Goal: Task Accomplishment & Management: Use online tool/utility

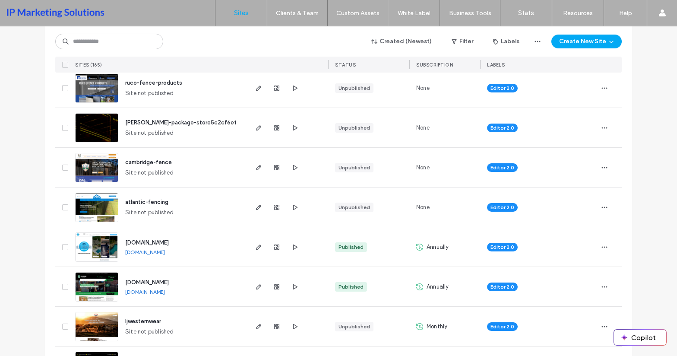
scroll to position [173, 0]
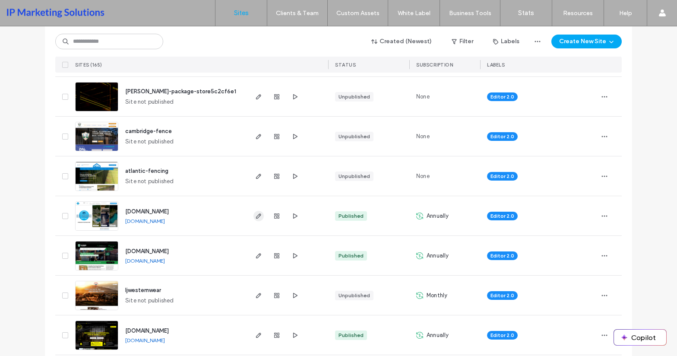
click at [255, 220] on span "button" at bounding box center [258, 216] width 10 height 10
click at [259, 213] on icon "button" at bounding box center [258, 215] width 7 height 7
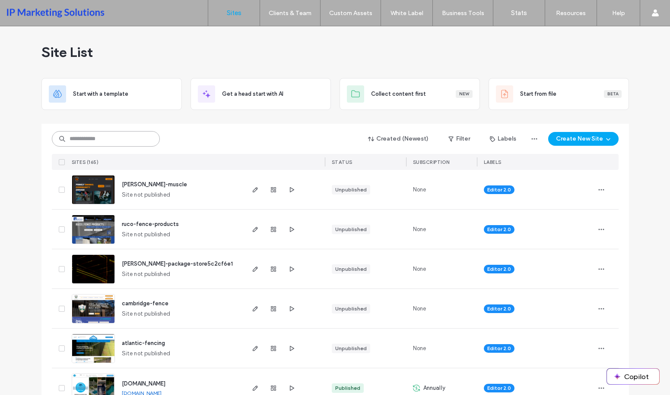
click at [95, 144] on input at bounding box center [106, 139] width 108 height 16
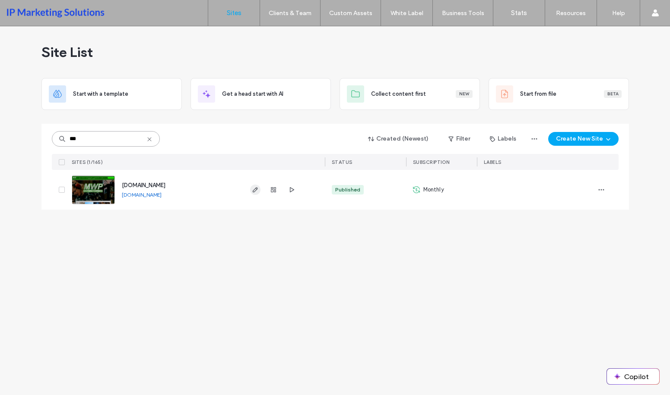
type input "***"
click at [256, 190] on use "button" at bounding box center [254, 189] width 5 height 5
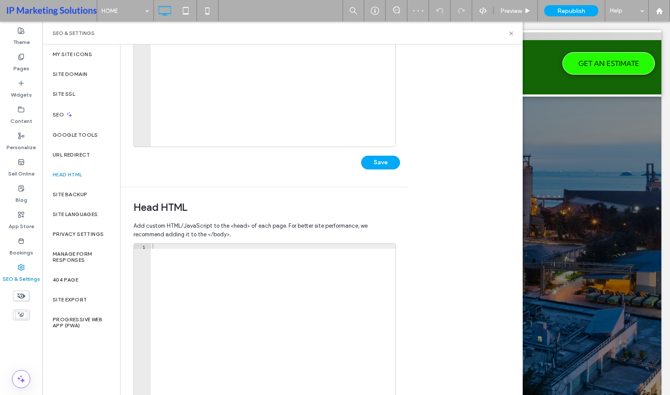
scroll to position [173, 0]
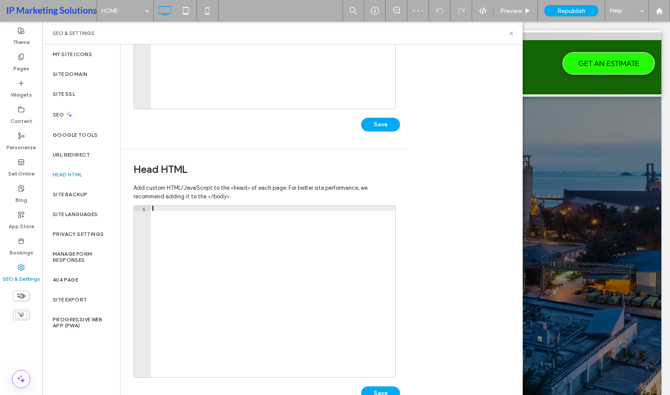
click at [232, 215] on div at bounding box center [273, 297] width 244 height 182
paste textarea "**********"
type textarea "**********"
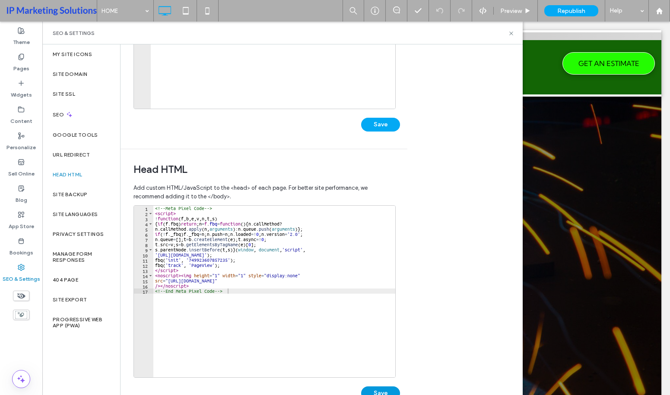
click at [380, 389] on button "Save" at bounding box center [380, 394] width 39 height 14
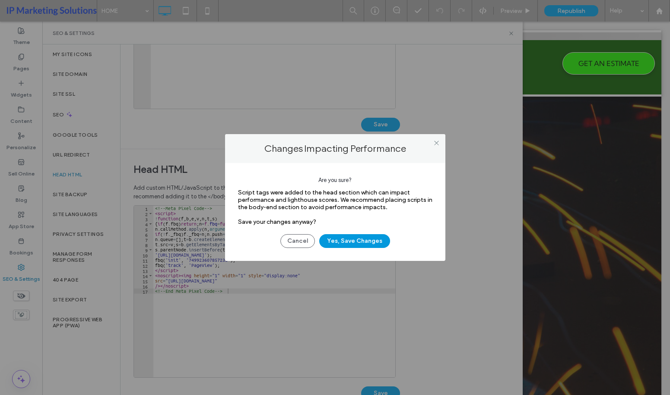
click at [357, 235] on button "Yes, Save Changes" at bounding box center [354, 241] width 71 height 14
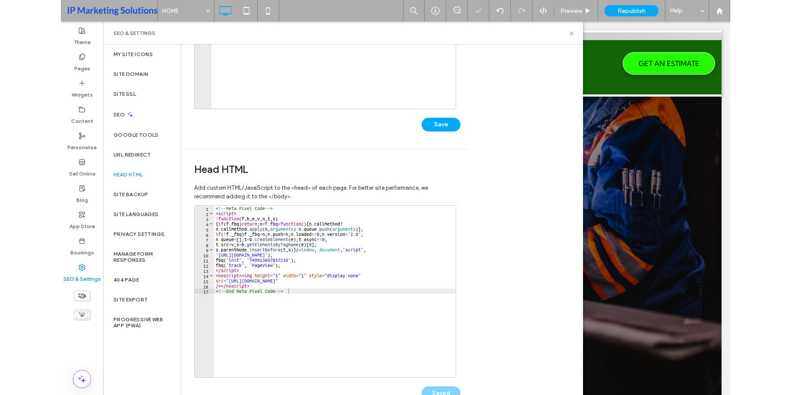
scroll to position [0, 0]
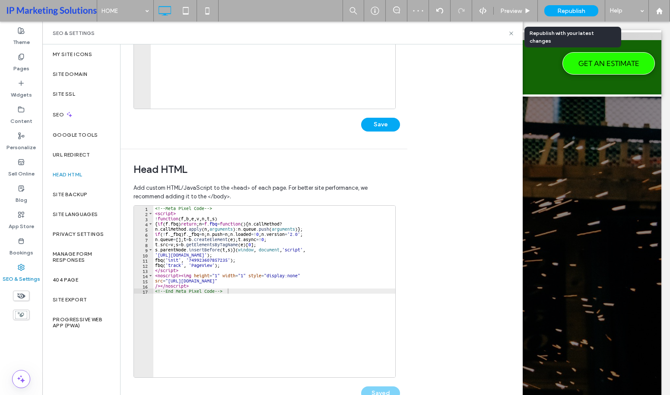
click at [574, 12] on span "Republish" at bounding box center [571, 10] width 28 height 7
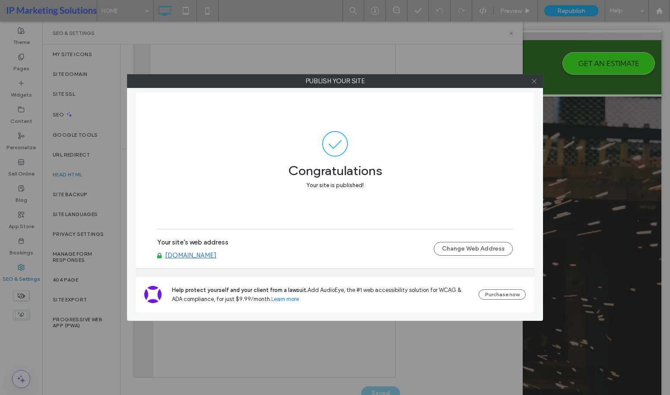
click at [537, 82] on icon at bounding box center [534, 81] width 6 height 6
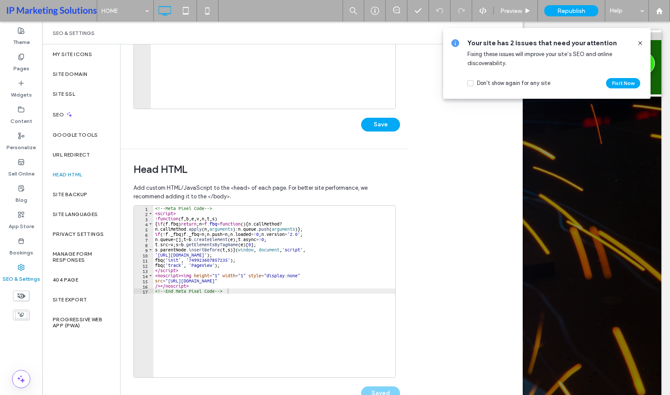
click at [640, 44] on icon at bounding box center [639, 43] width 7 height 7
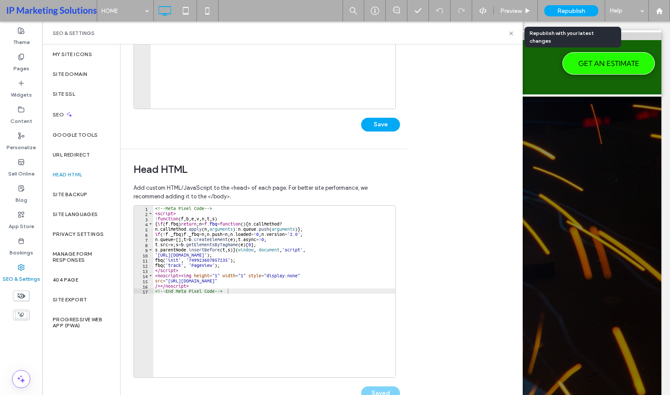
click at [571, 9] on span "Republish" at bounding box center [571, 10] width 28 height 7
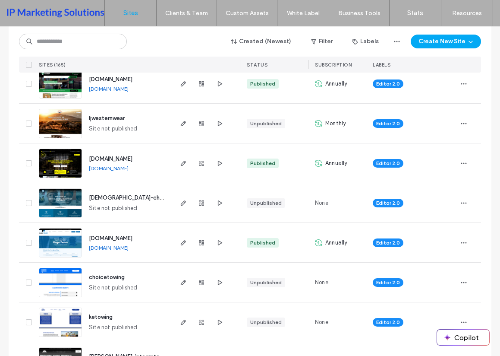
scroll to position [345, 0]
